Goal: Find specific page/section: Find specific page/section

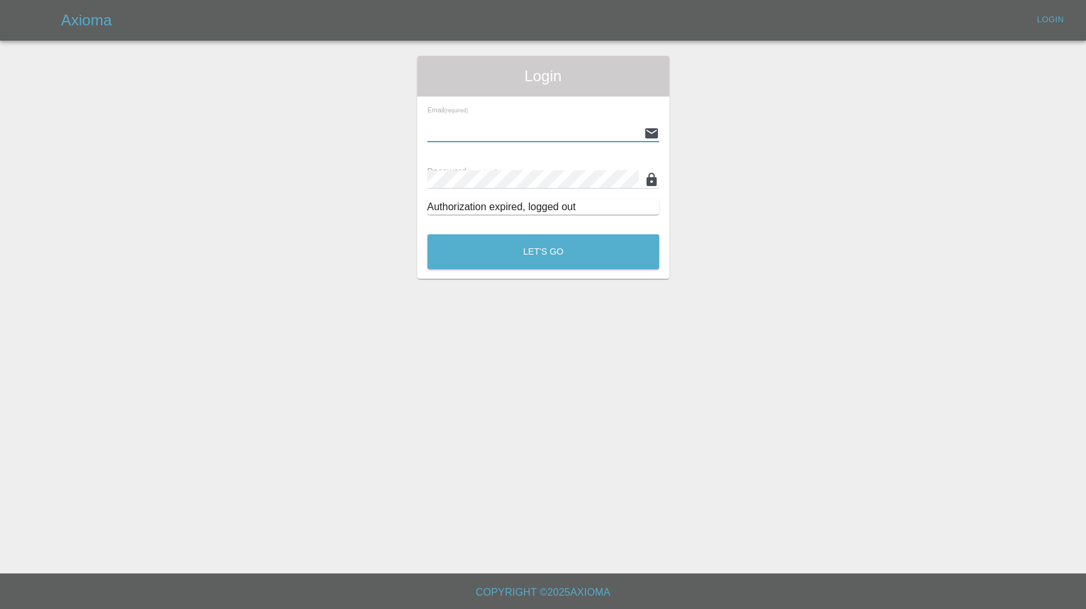
type input "[EMAIL_ADDRESS][DOMAIN_NAME]"
click at [543, 251] on button "Let's Go" at bounding box center [543, 251] width 232 height 35
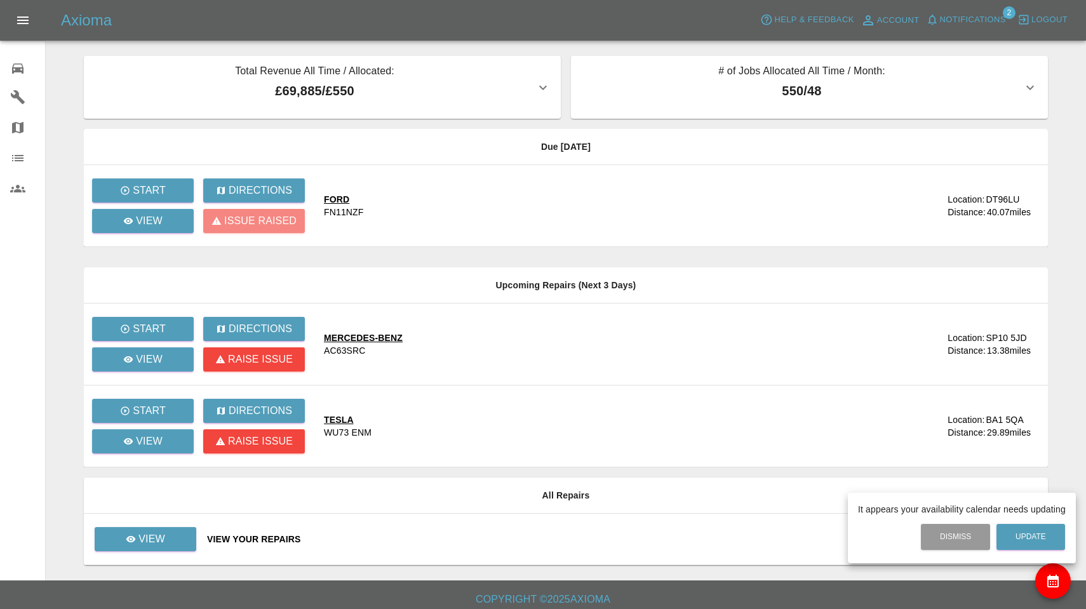
click at [963, 15] on div at bounding box center [543, 304] width 1086 height 609
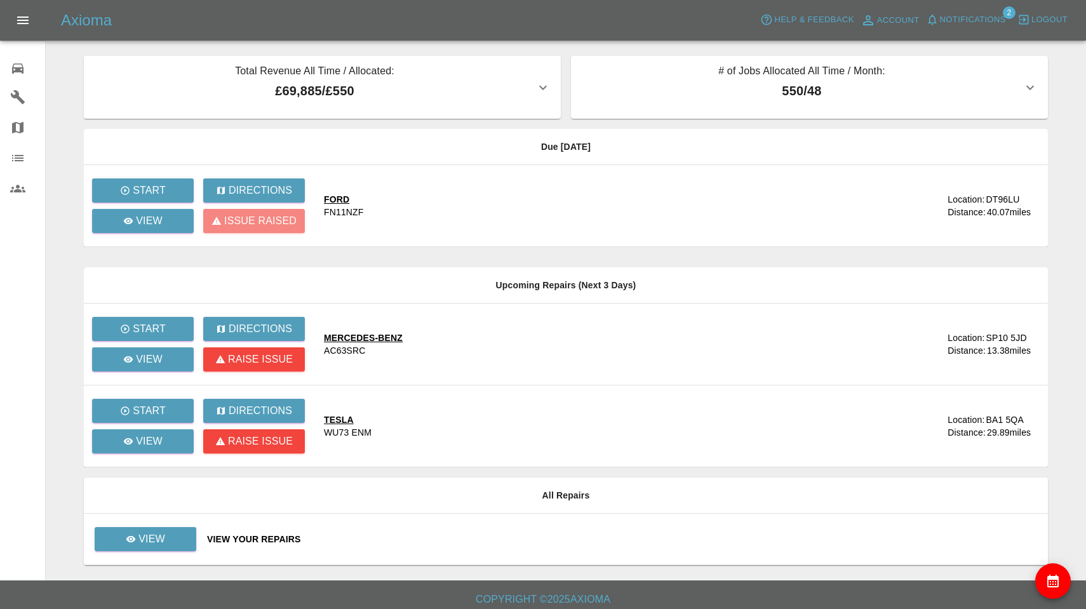
click at [963, 15] on span "Notifications" at bounding box center [973, 20] width 66 height 15
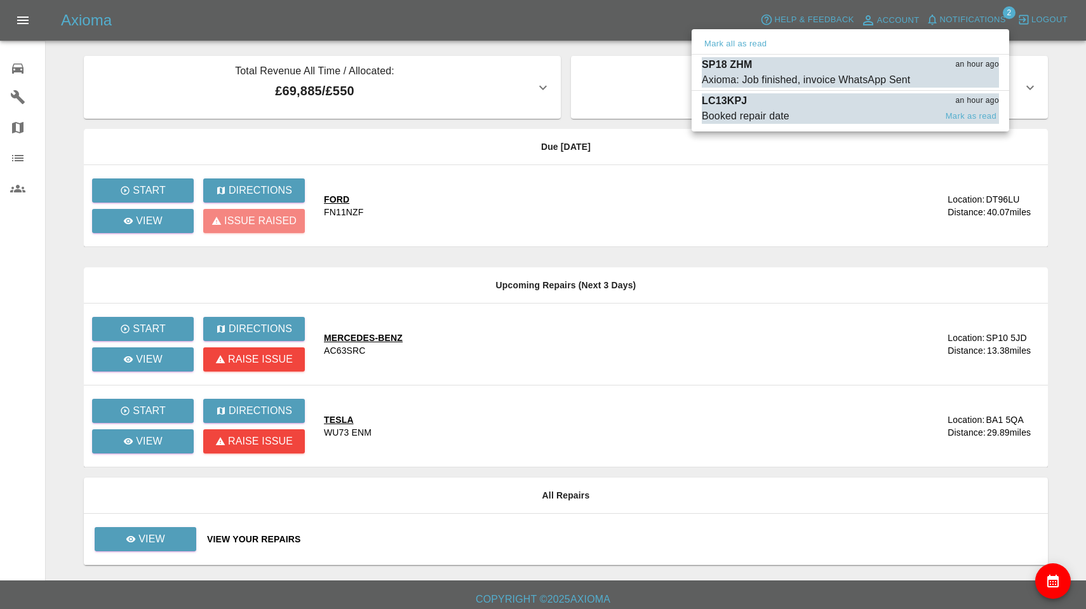
click at [797, 111] on span "Booked repair date" at bounding box center [819, 116] width 234 height 15
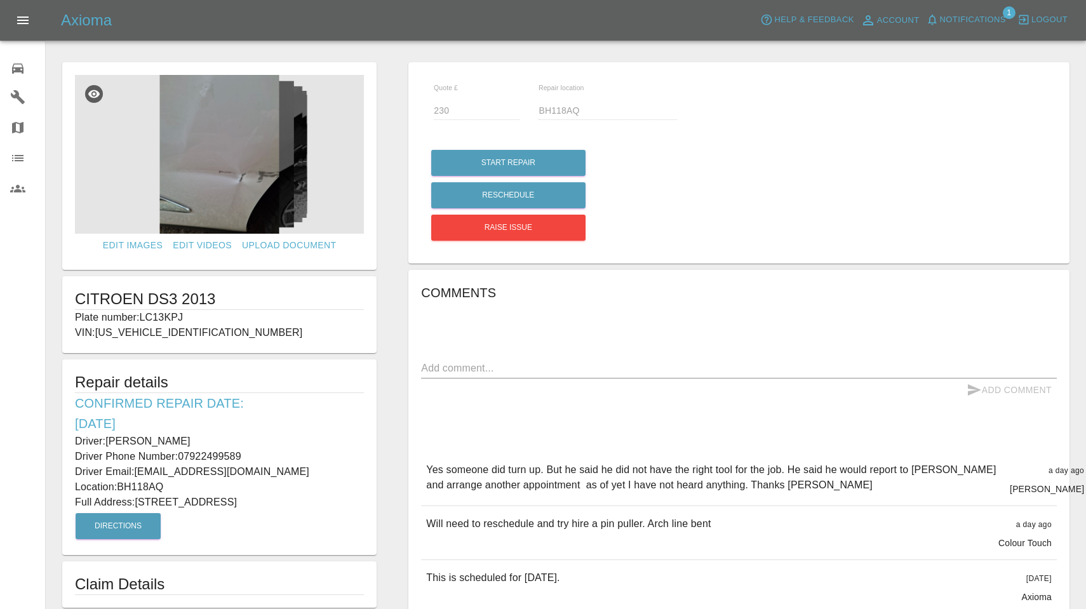
drag, startPoint x: 143, startPoint y: 317, endPoint x: 191, endPoint y: 311, distance: 48.6
click at [191, 311] on p "Plate number: LC13KPJ" at bounding box center [219, 317] width 289 height 15
copy p "LC13KPJ"
click at [627, 0] on html "Axioma Help & Feedback Account Notifications 1 Logout 0 Repair home Garages Map…" at bounding box center [543, 488] width 1086 height 976
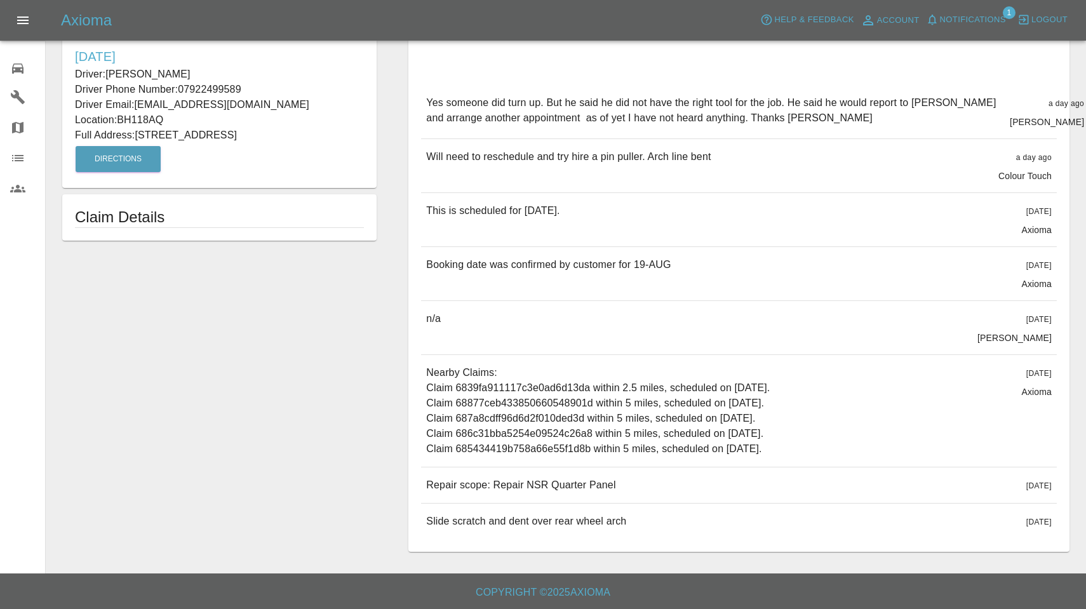
scroll to position [366, 0]
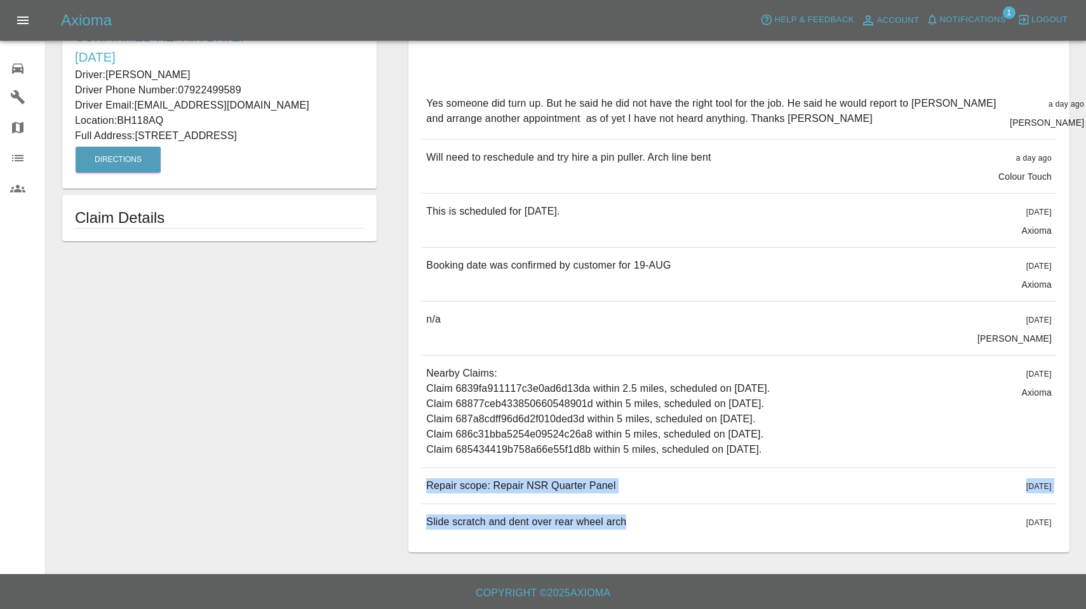
drag, startPoint x: 426, startPoint y: 485, endPoint x: 725, endPoint y: 535, distance: 302.8
click at [725, 535] on div "Yes someone did turn up. But he said he did not have the right tool for the job…" at bounding box center [739, 313] width 636 height 454
copy div "Repair scope: Repair NSR Quarter Panel [DATE] Repair scope: Repair NSR Quarter …"
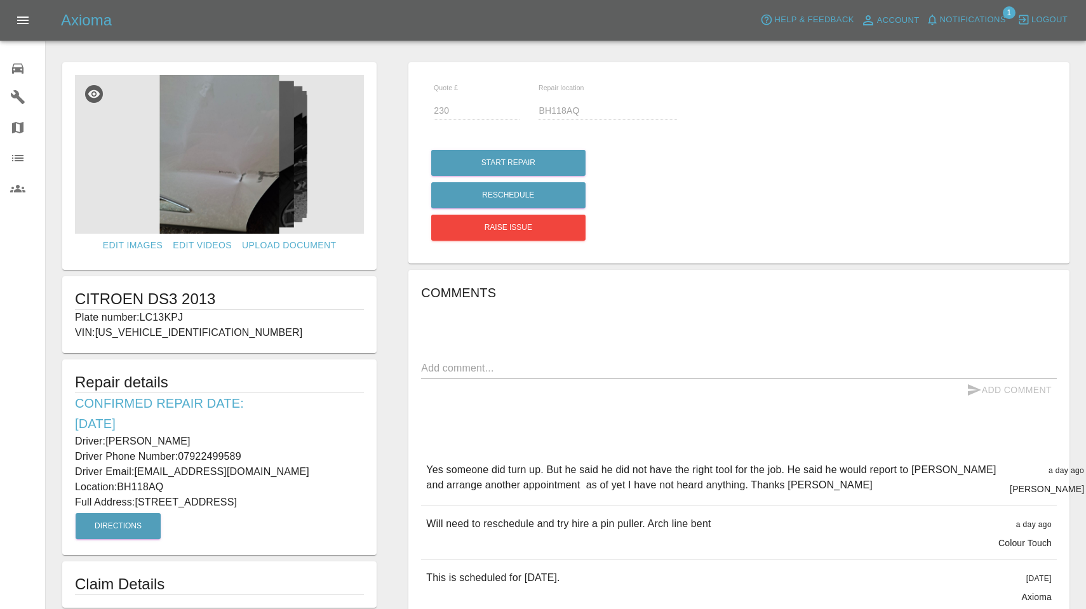
scroll to position [0, 0]
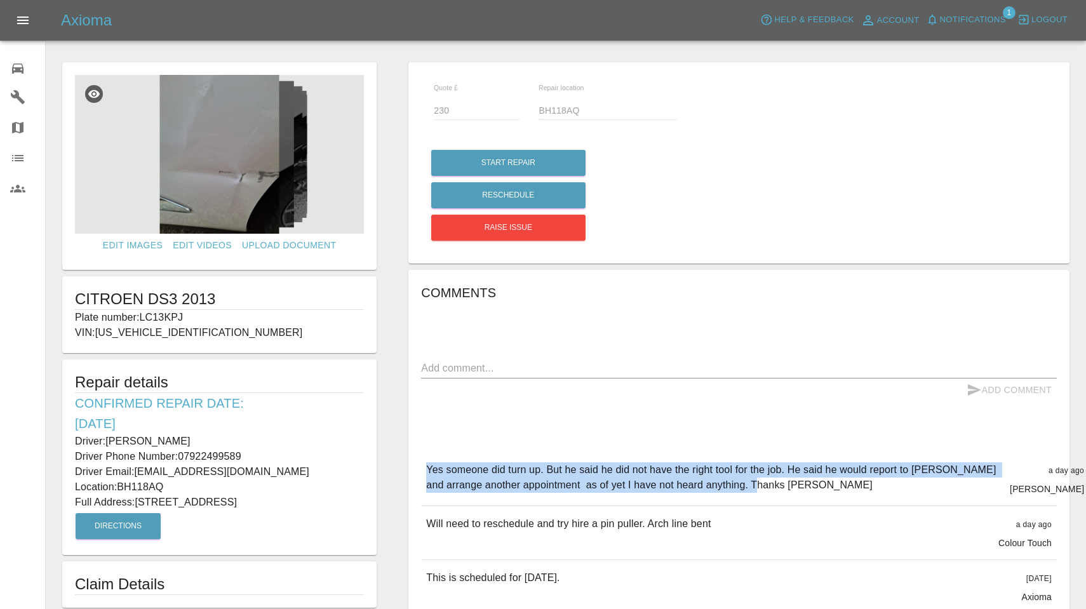
drag, startPoint x: 427, startPoint y: 465, endPoint x: 769, endPoint y: 492, distance: 342.7
click at [769, 492] on p "Yes someone did turn up. But he said he did not have the right tool for the job…" at bounding box center [712, 477] width 573 height 30
copy p "Yes someone did turn up. But he said he did not have the right tool for the job…"
drag, startPoint x: 109, startPoint y: 441, endPoint x: 225, endPoint y: 441, distance: 116.2
click at [225, 441] on p "Driver: [PERSON_NAME]" at bounding box center [219, 441] width 289 height 15
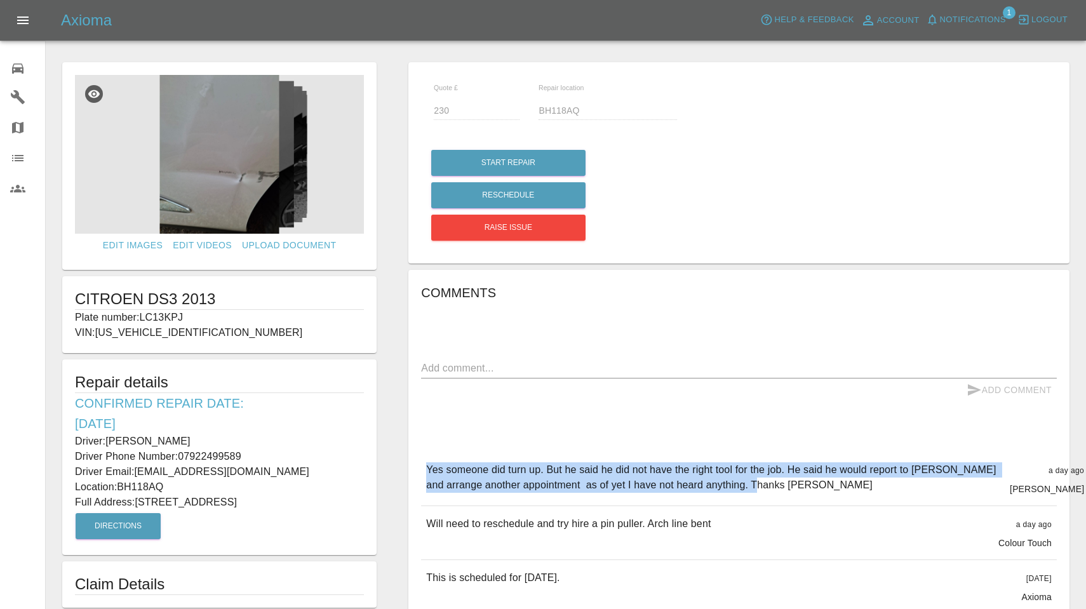
copy p "[PERSON_NAME]"
drag, startPoint x: 182, startPoint y: 453, endPoint x: 266, endPoint y: 455, distance: 84.5
click at [266, 455] on p "Driver Phone Number: [PHONE_NUMBER]" at bounding box center [219, 456] width 289 height 15
copy p "07922499589"
drag, startPoint x: 137, startPoint y: 501, endPoint x: 213, endPoint y: 502, distance: 76.2
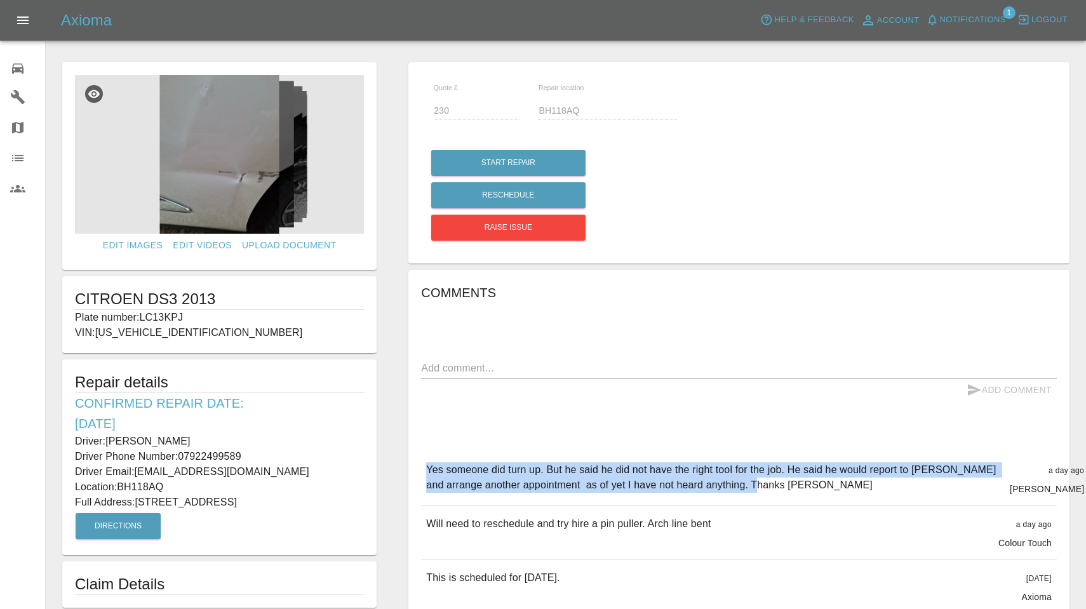
click at [213, 502] on p "Full Address: [STREET_ADDRESS]" at bounding box center [219, 502] width 289 height 15
copy p "[STREET_ADDRESS]"
drag, startPoint x: 121, startPoint y: 485, endPoint x: 173, endPoint y: 485, distance: 51.4
click at [173, 485] on p "Location: BH118AQ" at bounding box center [219, 486] width 289 height 15
copy p "BH118AQ"
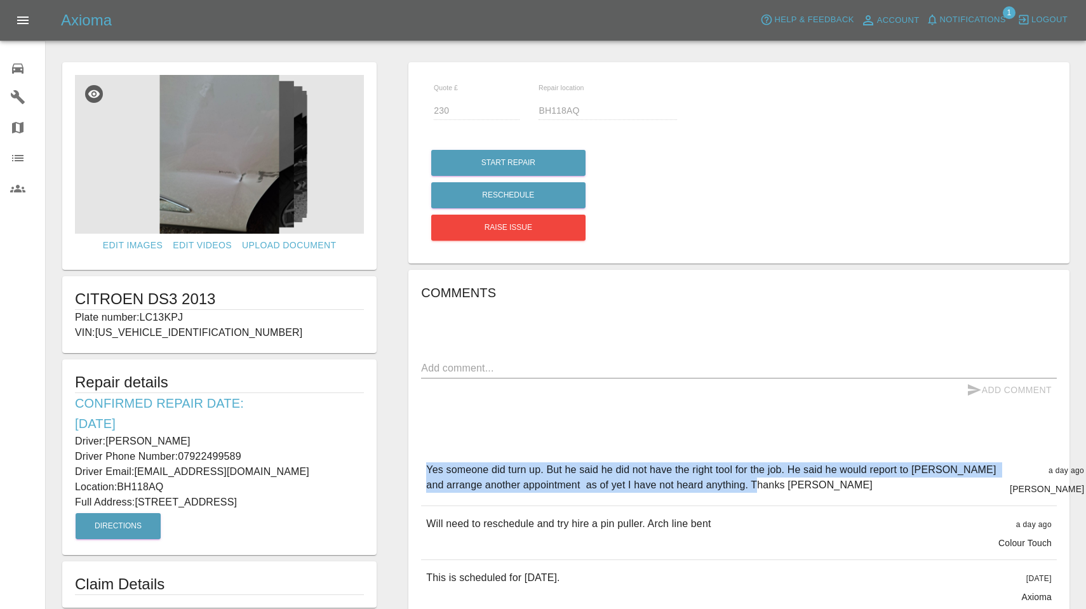
click at [244, 161] on img at bounding box center [219, 154] width 289 height 159
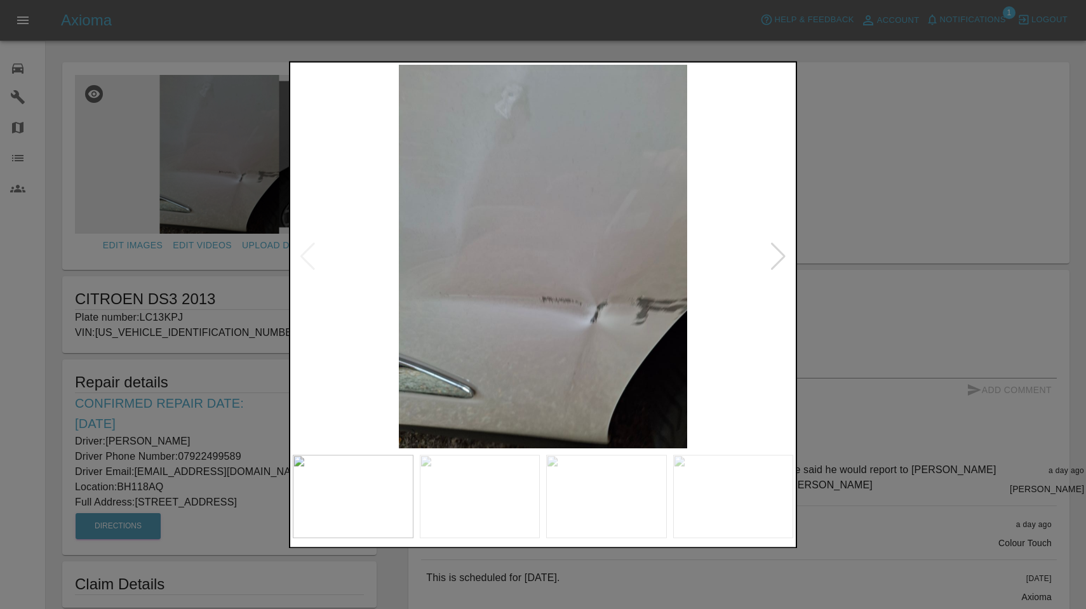
click at [777, 258] on div at bounding box center [778, 257] width 17 height 28
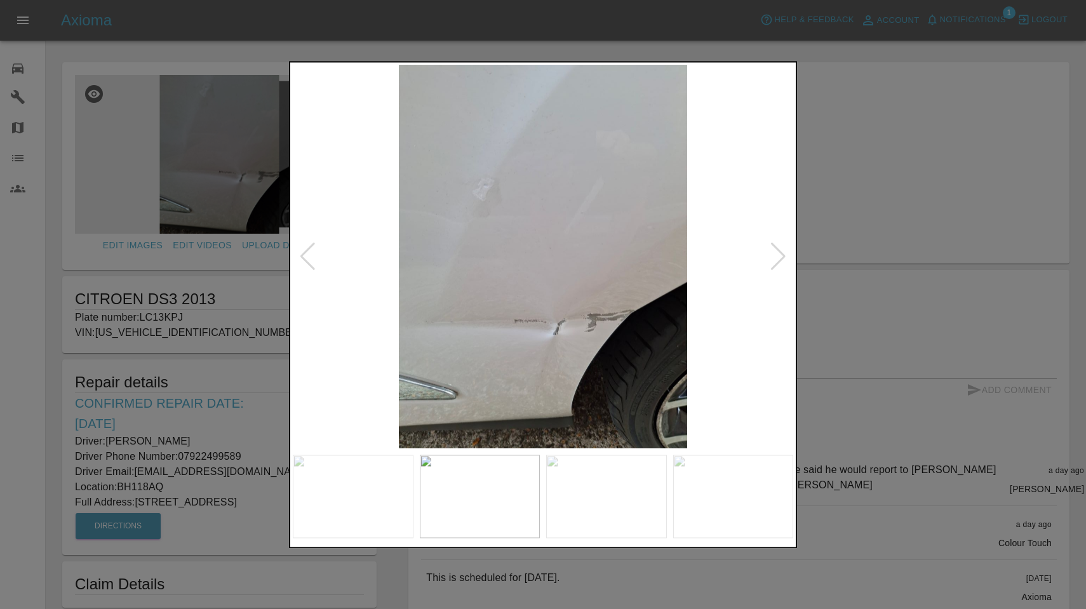
click at [766, 260] on img at bounding box center [543, 257] width 500 height 384
click at [783, 262] on div at bounding box center [778, 257] width 17 height 28
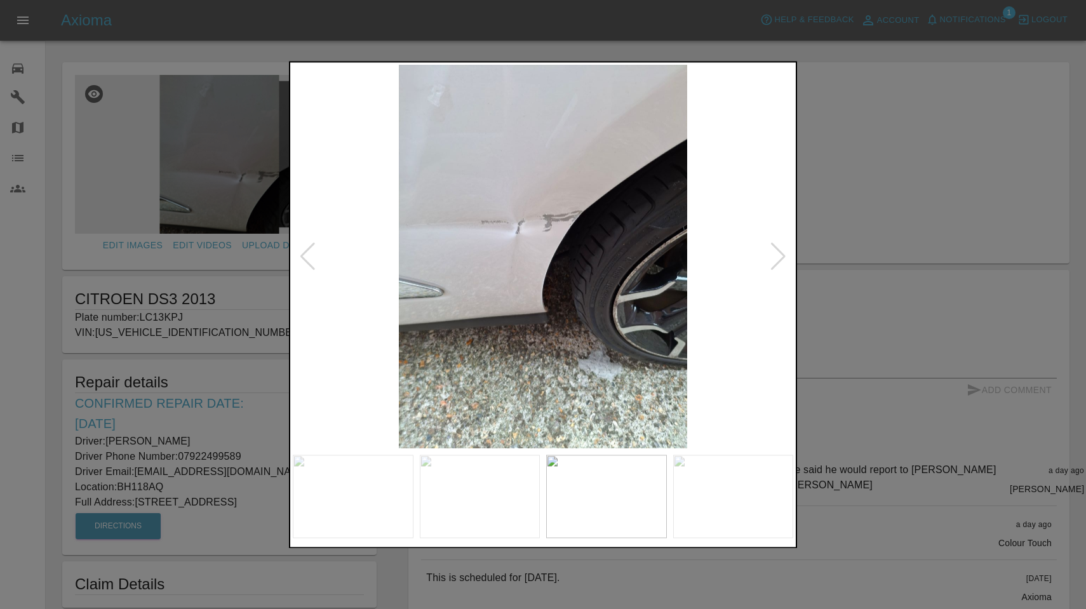
click at [783, 262] on div at bounding box center [778, 257] width 17 height 28
click at [906, 60] on div at bounding box center [543, 304] width 1086 height 609
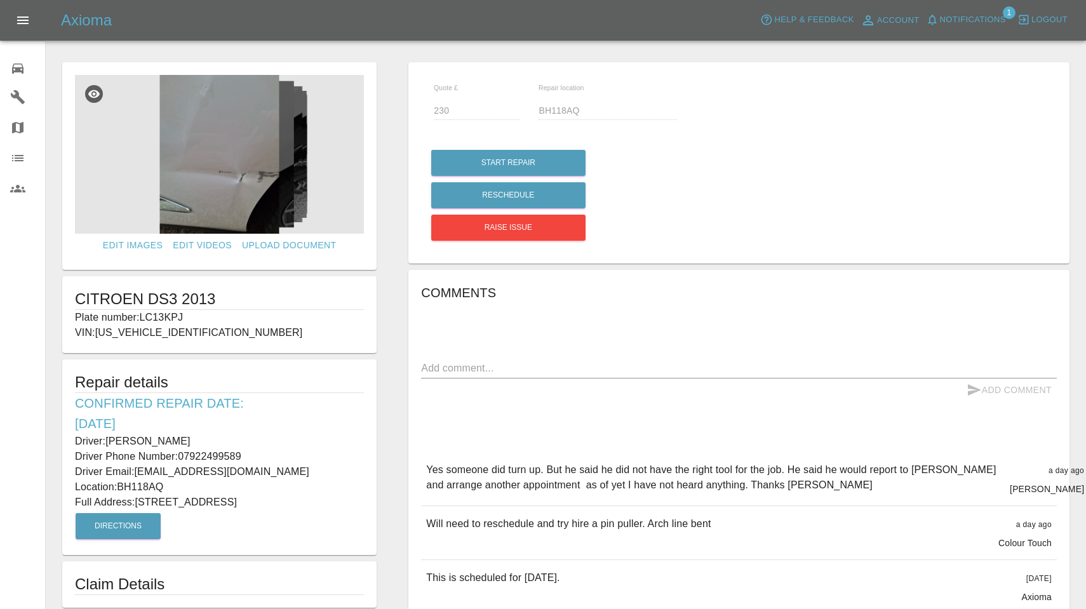
click at [965, 15] on span "Notifications" at bounding box center [973, 20] width 66 height 15
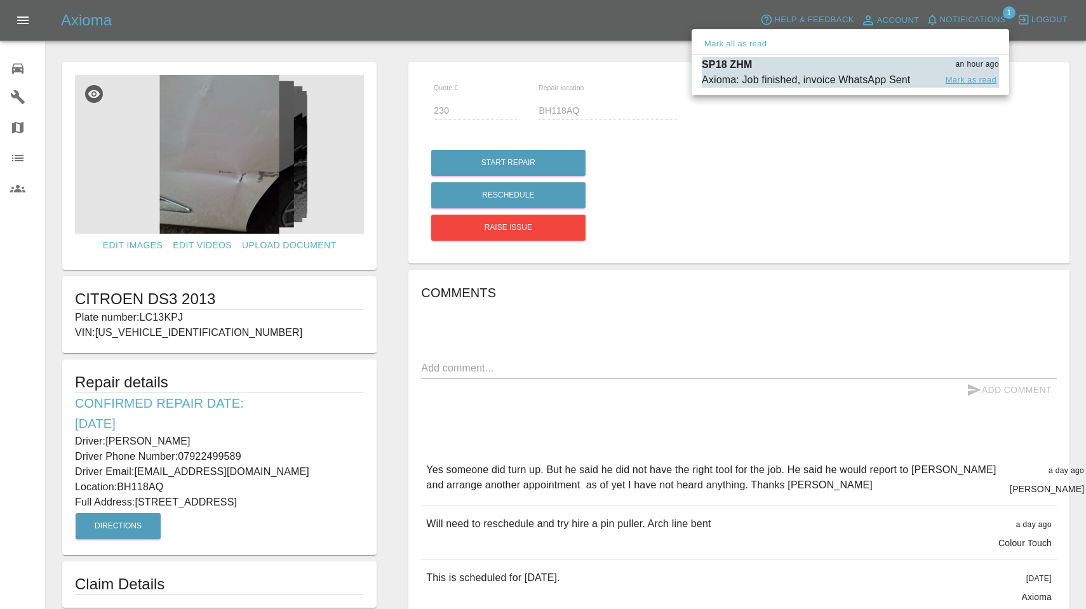
click at [968, 82] on button "Mark as read" at bounding box center [971, 80] width 56 height 15
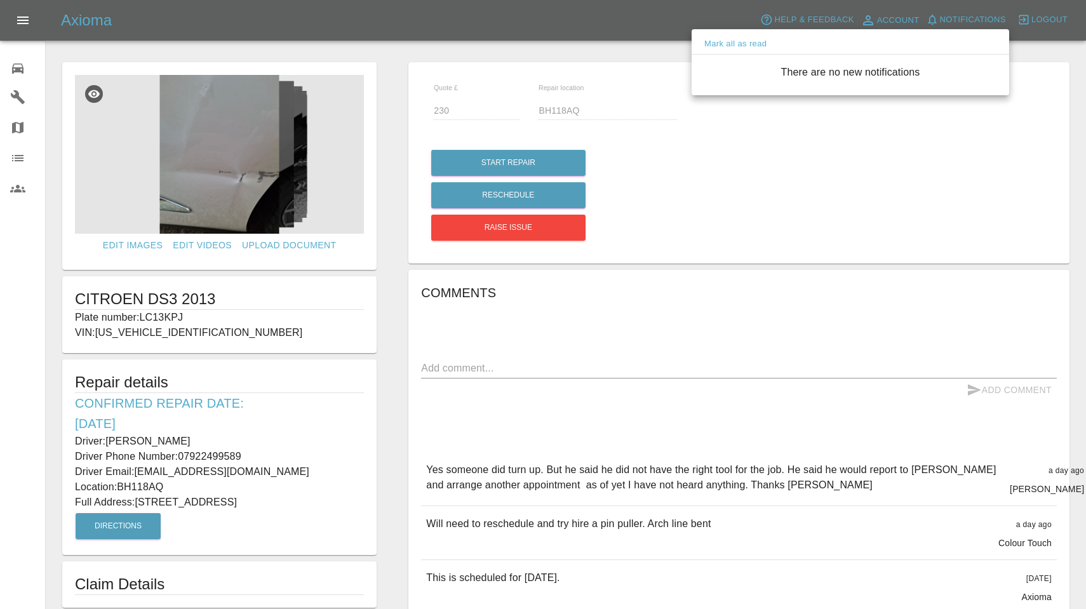
click at [824, 215] on div at bounding box center [543, 304] width 1086 height 609
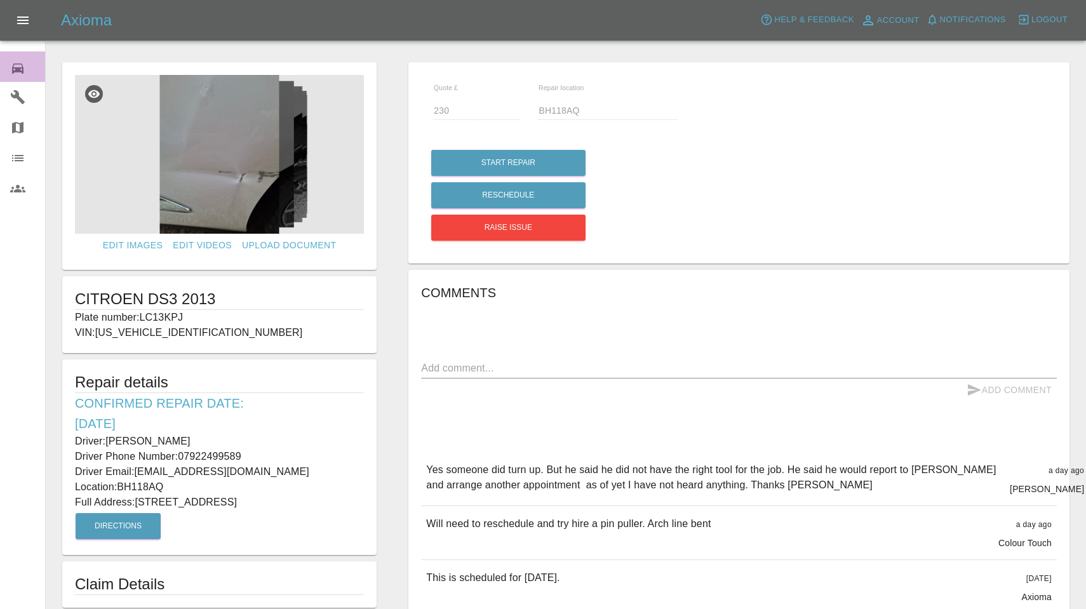
click at [23, 68] on icon at bounding box center [17, 69] width 11 height 10
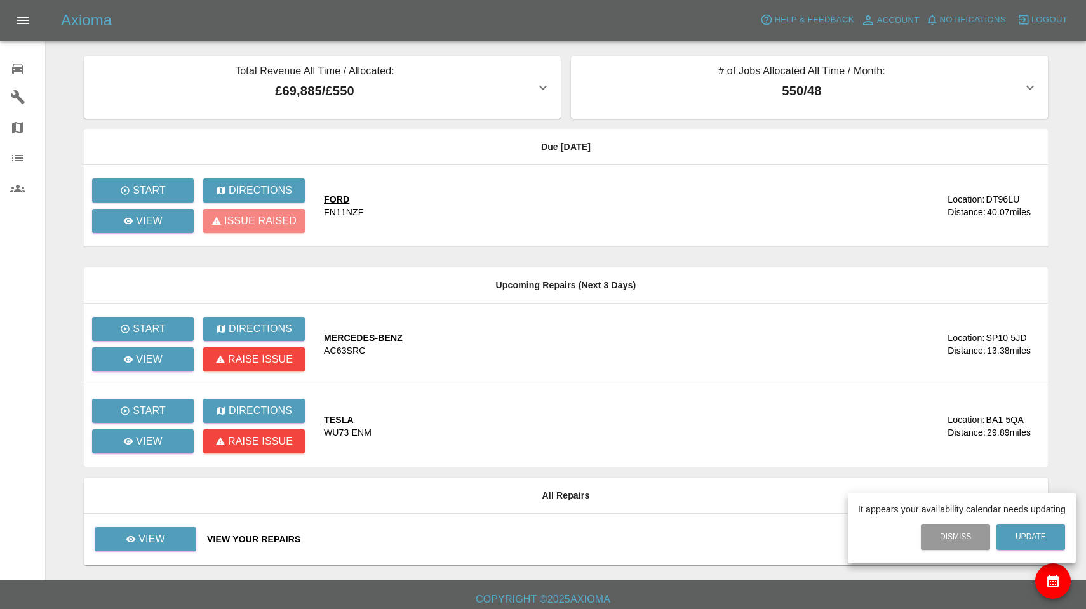
click at [151, 548] on div at bounding box center [543, 304] width 1086 height 609
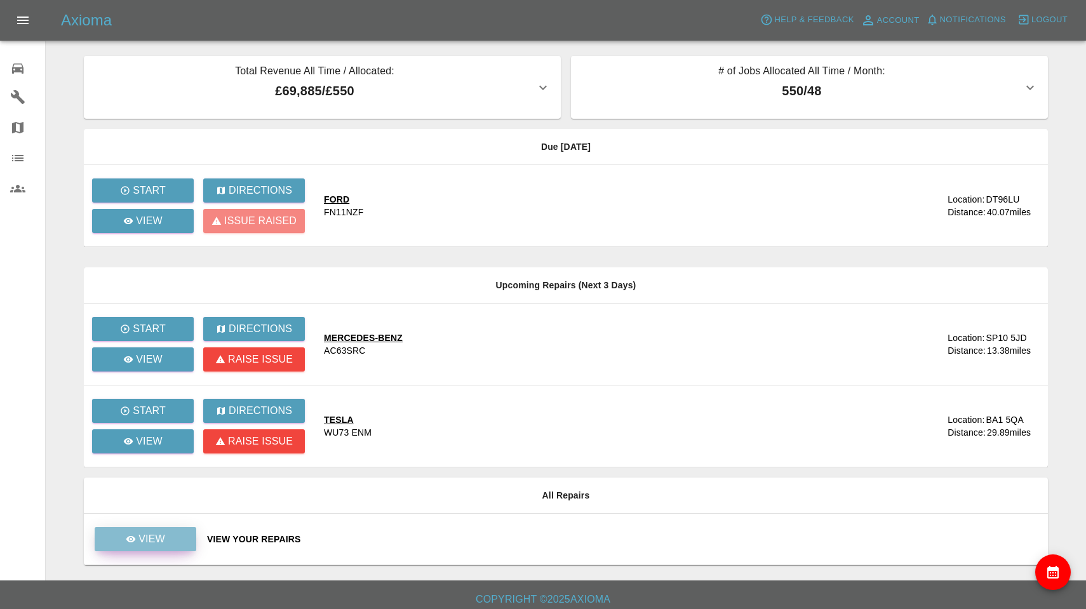
click at [151, 548] on link "View" at bounding box center [146, 539] width 102 height 24
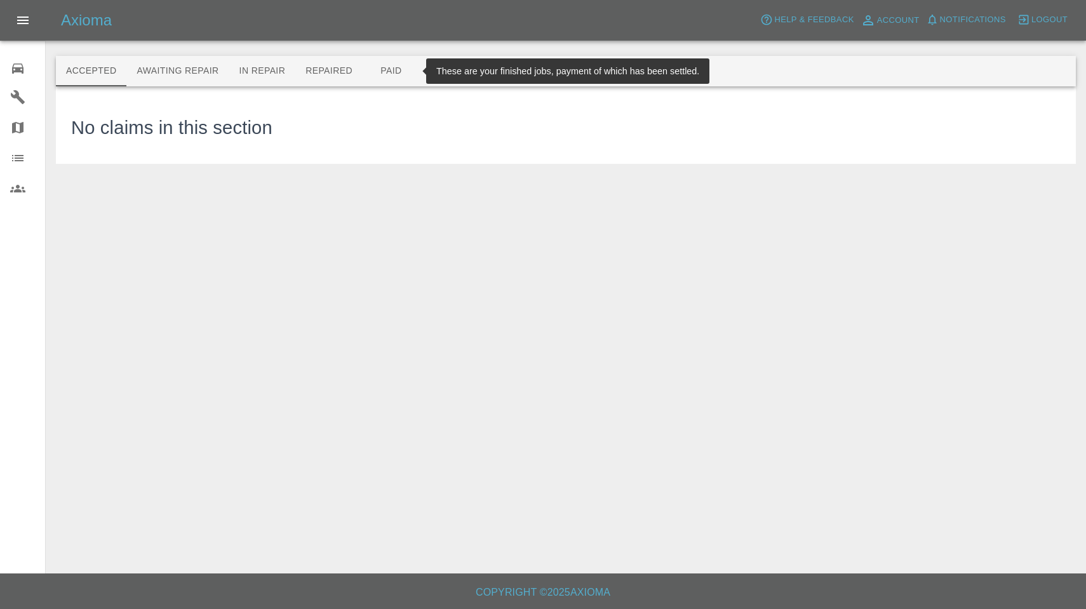
click at [396, 70] on button "Paid" at bounding box center [391, 71] width 57 height 30
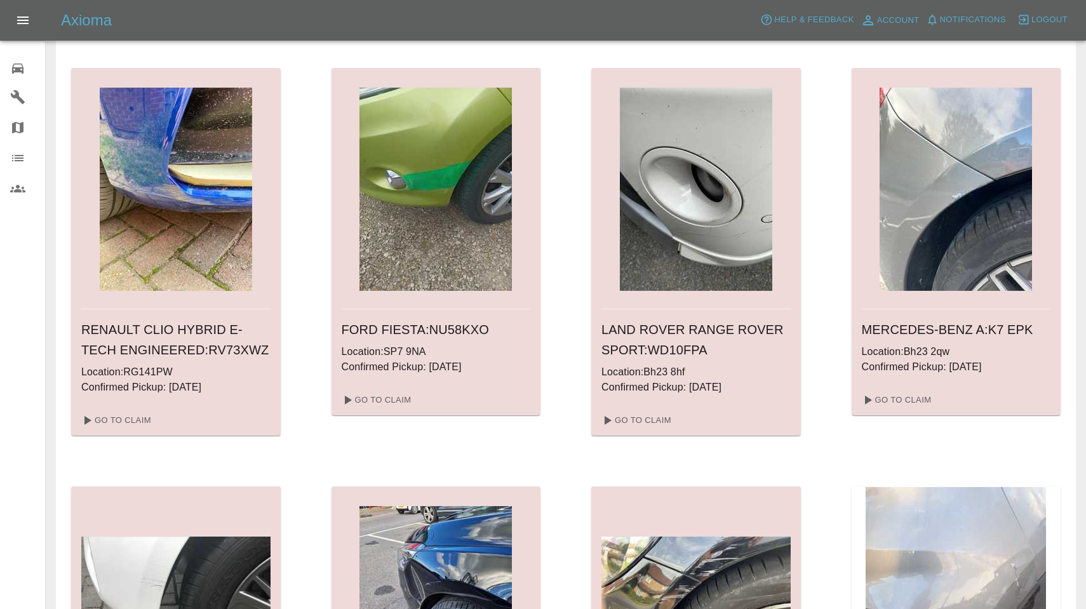
scroll to position [1695, 0]
